Goal: Task Accomplishment & Management: Manage account settings

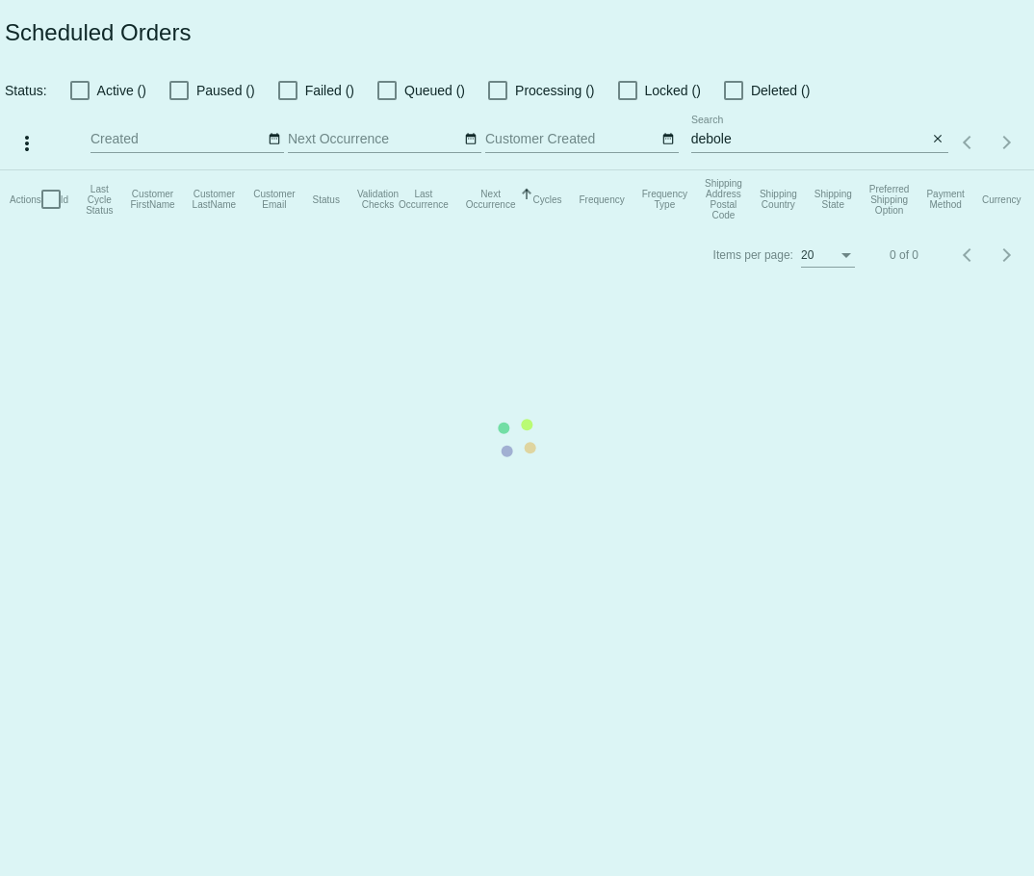
select select "8"
select select "2025"
select select "9"
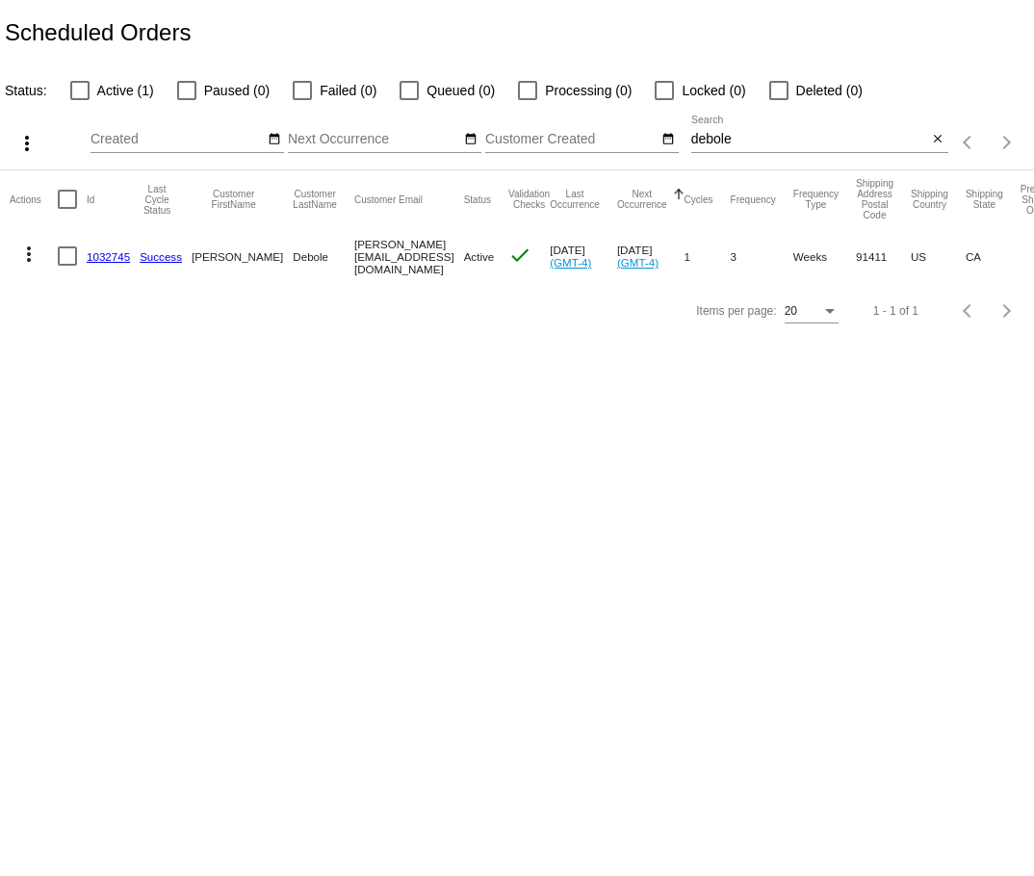
click at [345, 134] on input "Next Occurrence" at bounding box center [374, 139] width 173 height 15
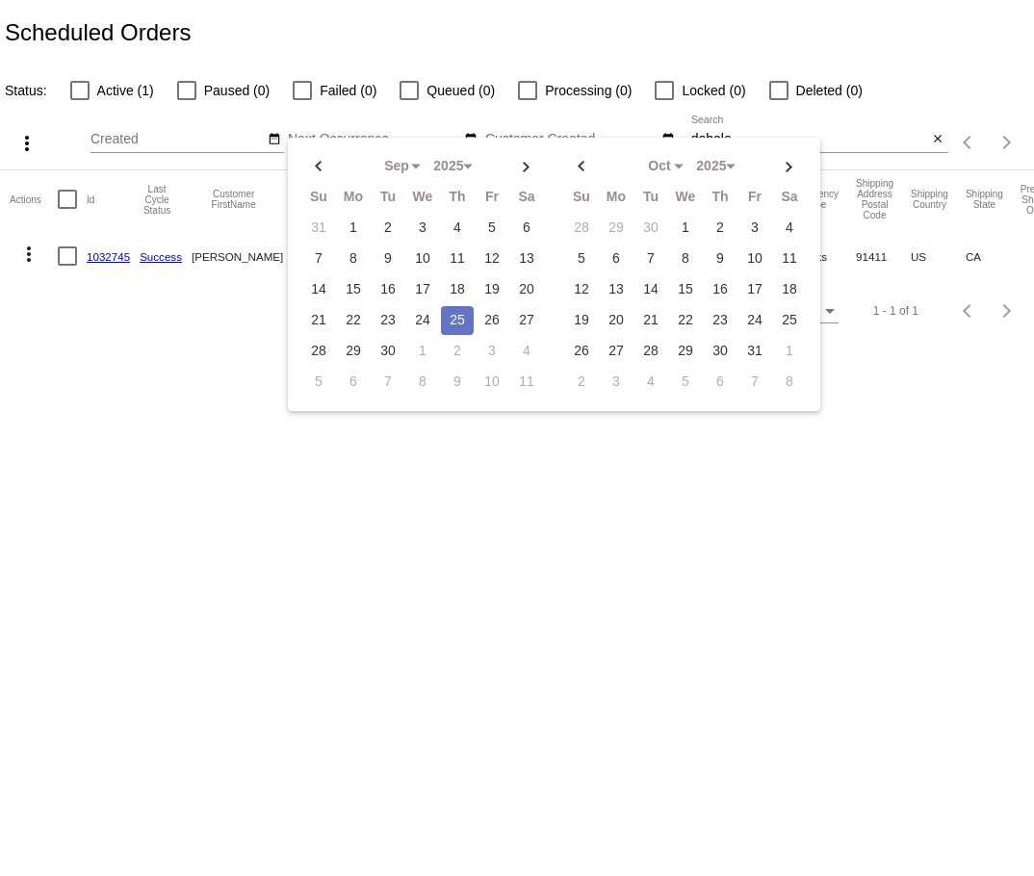
click at [447, 310] on td "25" at bounding box center [457, 320] width 33 height 29
type input "[DATE] - [DATE]"
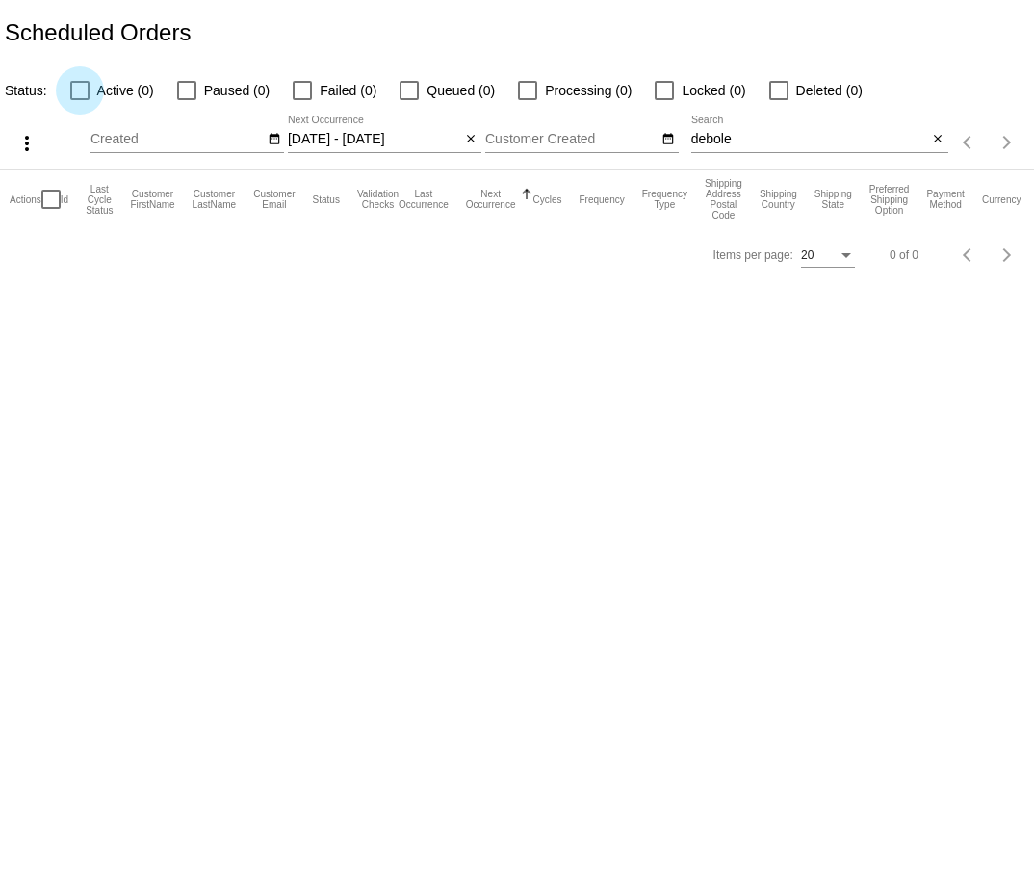
click at [81, 86] on div at bounding box center [79, 90] width 19 height 19
click at [80, 100] on input "Active (0)" at bounding box center [79, 100] width 1 height 1
checkbox input "true"
click at [737, 140] on input "debole" at bounding box center [809, 139] width 237 height 15
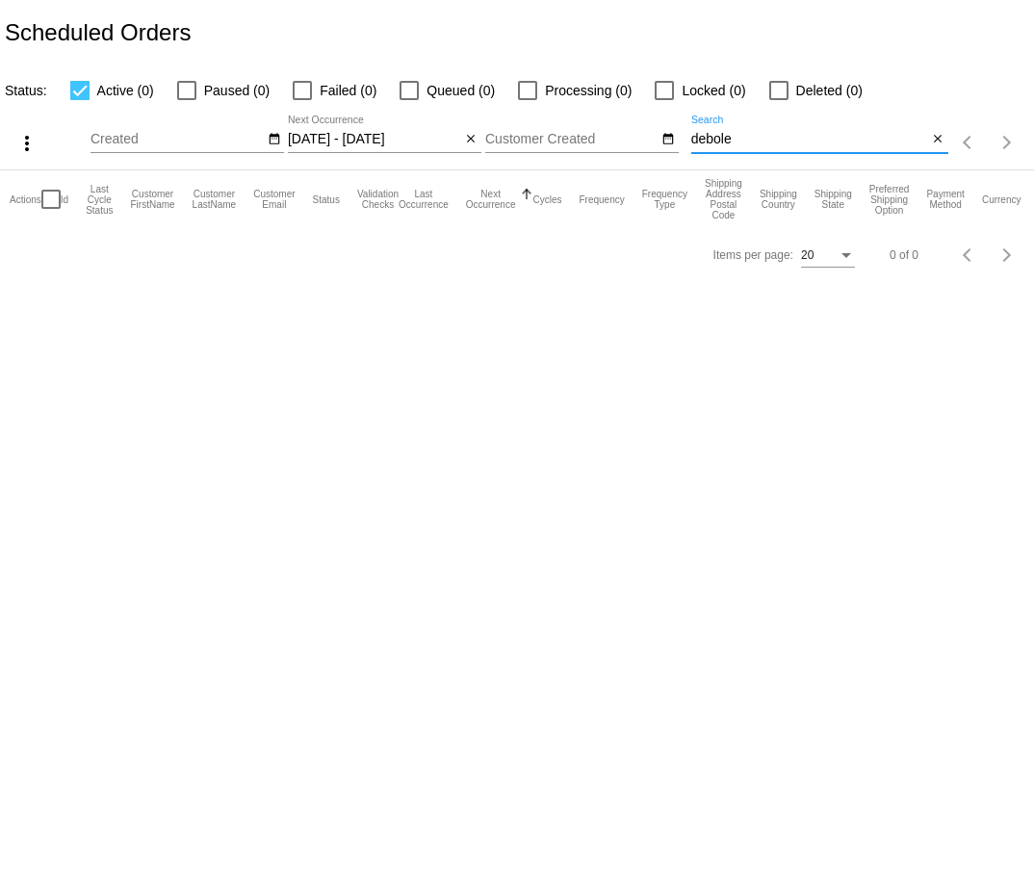
click at [737, 140] on input "debole" at bounding box center [809, 139] width 237 height 15
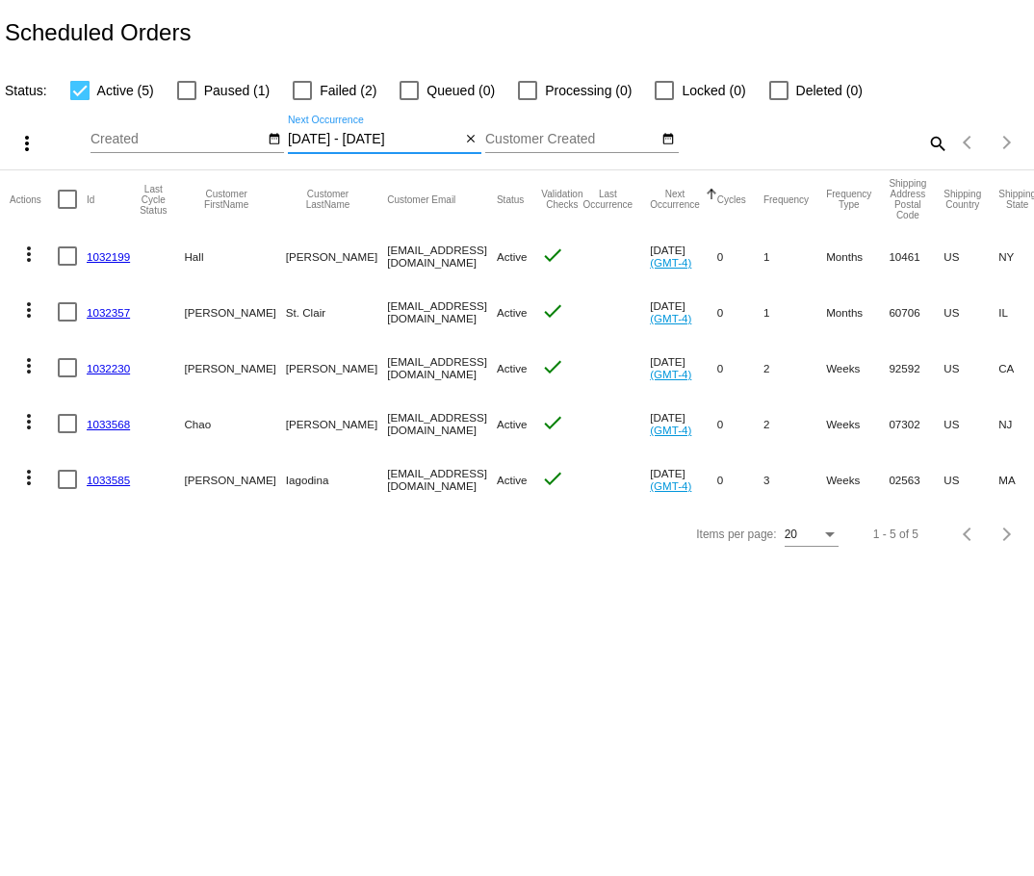
click at [421, 141] on input "[DATE] - [DATE]" at bounding box center [374, 139] width 173 height 15
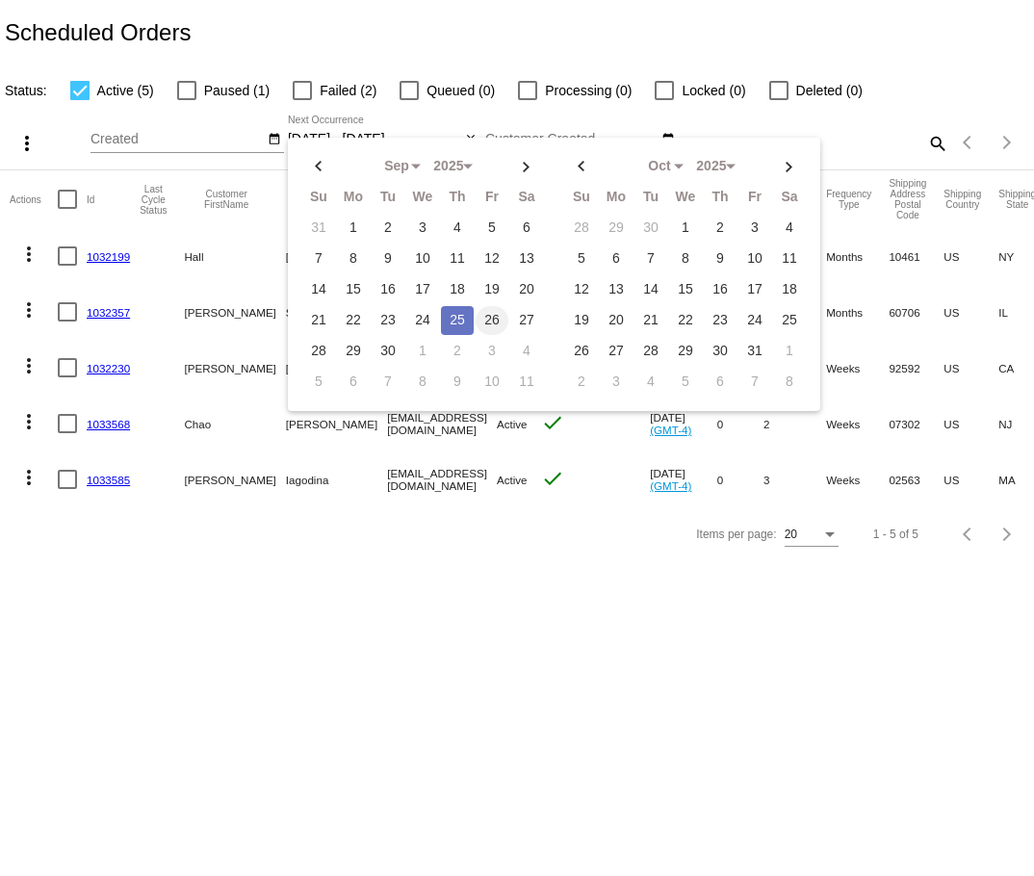
click at [491, 319] on td "26" at bounding box center [491, 320] width 33 height 29
type input "09/26/2025 - 09/26/2025"
